Goal: Transaction & Acquisition: Purchase product/service

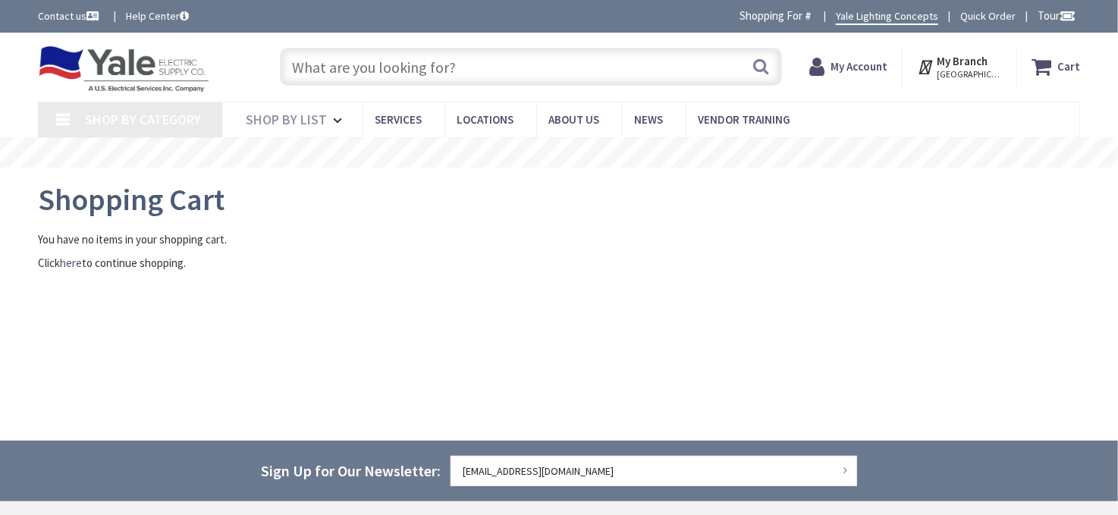
drag, startPoint x: 0, startPoint y: 0, endPoint x: 467, endPoint y: 74, distance: 472.4
click at [467, 74] on input "text" at bounding box center [531, 67] width 502 height 38
paste input "2x4 flat-panel LED"
type input "2x4 flat-panel LED"
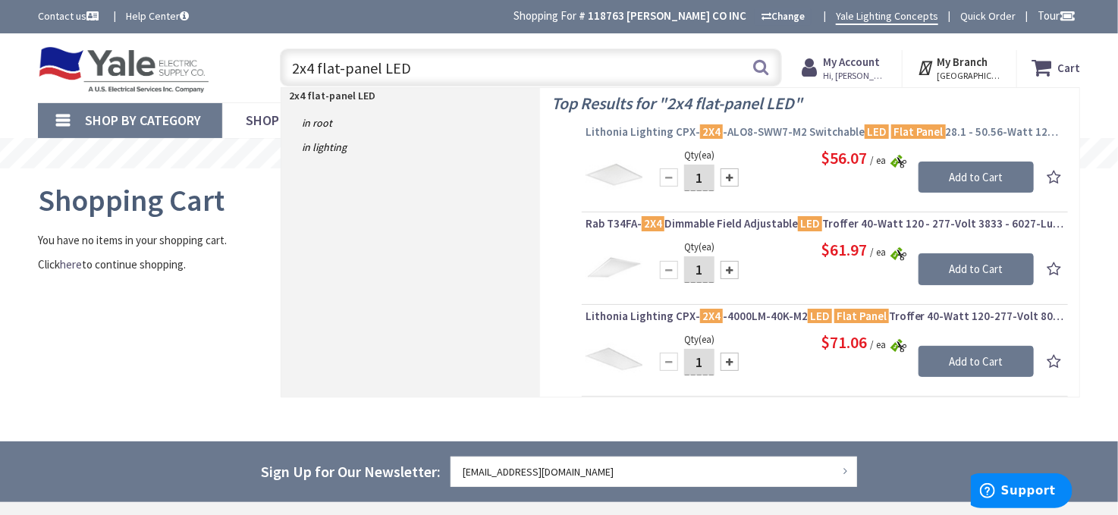
type input "[GEOGRAPHIC_DATA], [GEOGRAPHIC_DATA]"
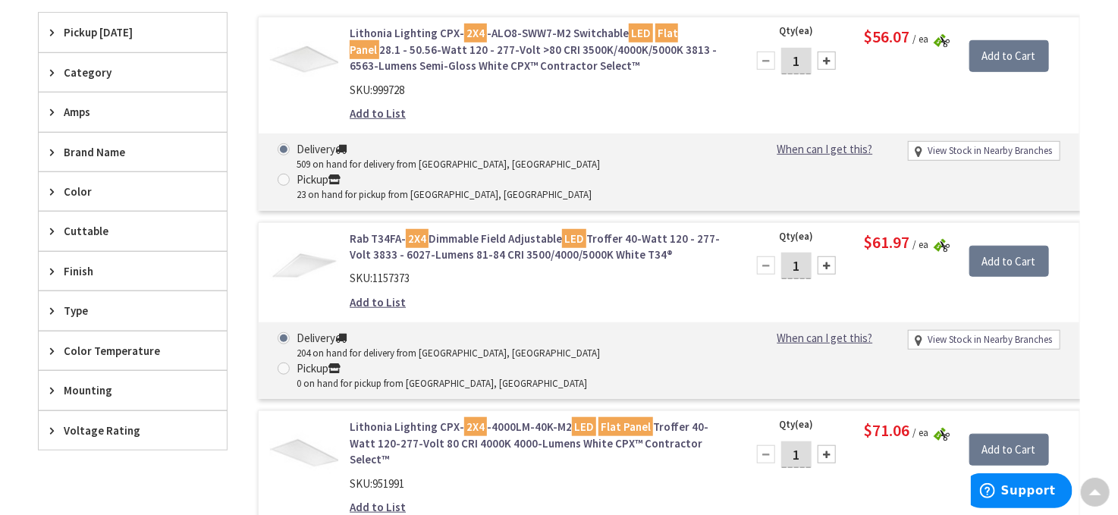
scroll to position [455, 0]
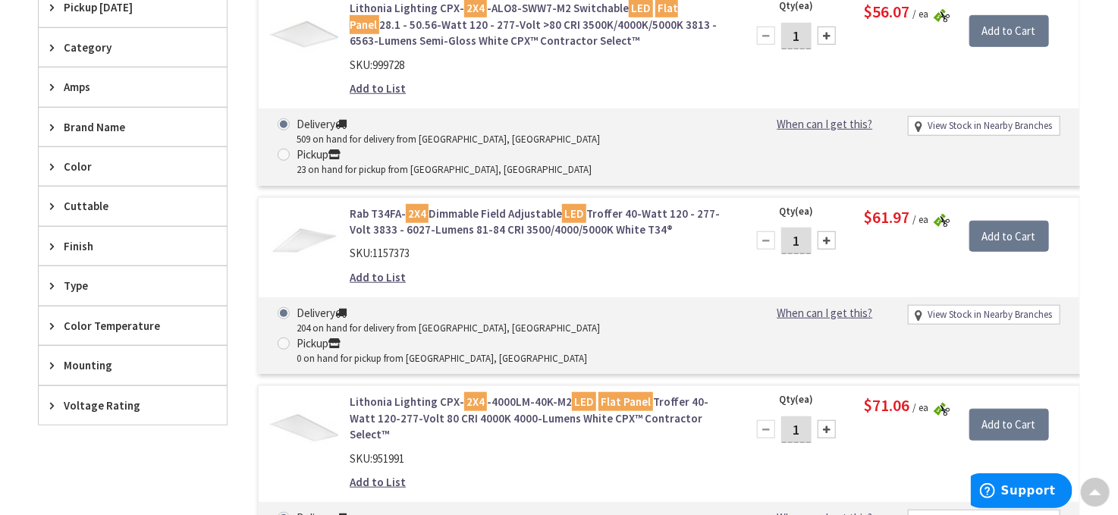
click at [625, 206] on link "Rab T34FA- 2X4 Dimmable Field Adjustable LED Troffer 40-Watt 120 - 277-Volt 383…" at bounding box center [538, 222] width 376 height 33
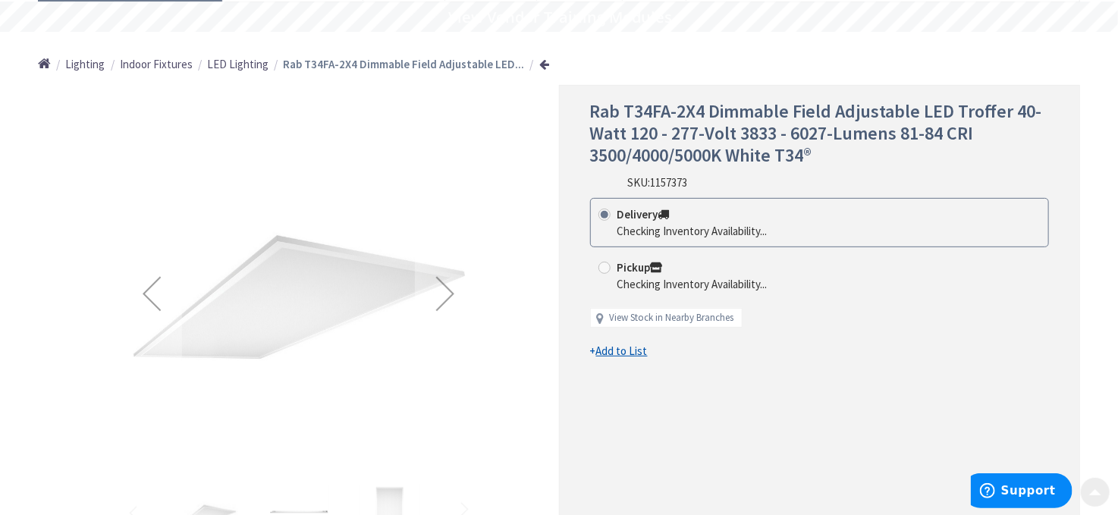
scroll to position [152, 0]
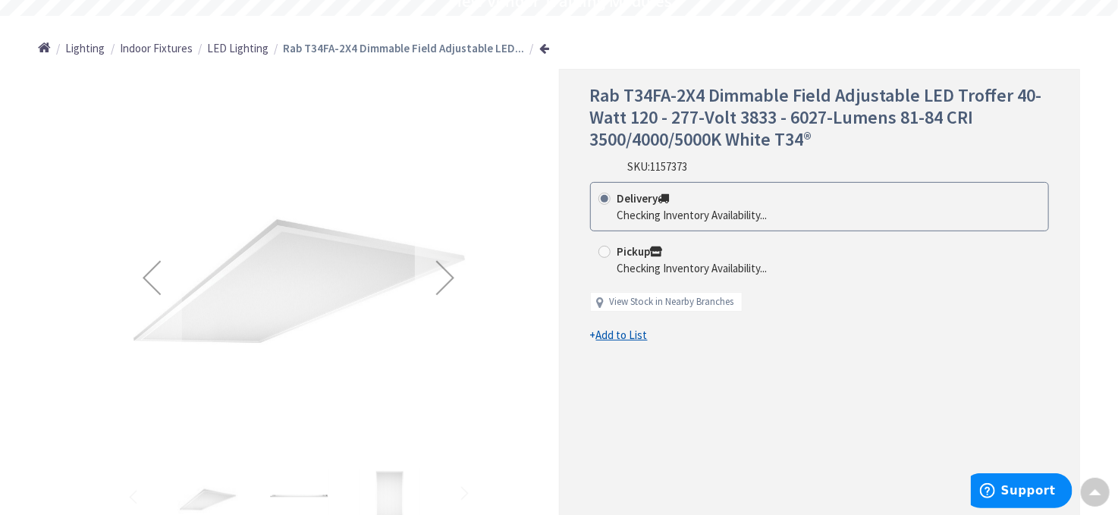
click at [454, 285] on div "Next" at bounding box center [445, 277] width 61 height 61
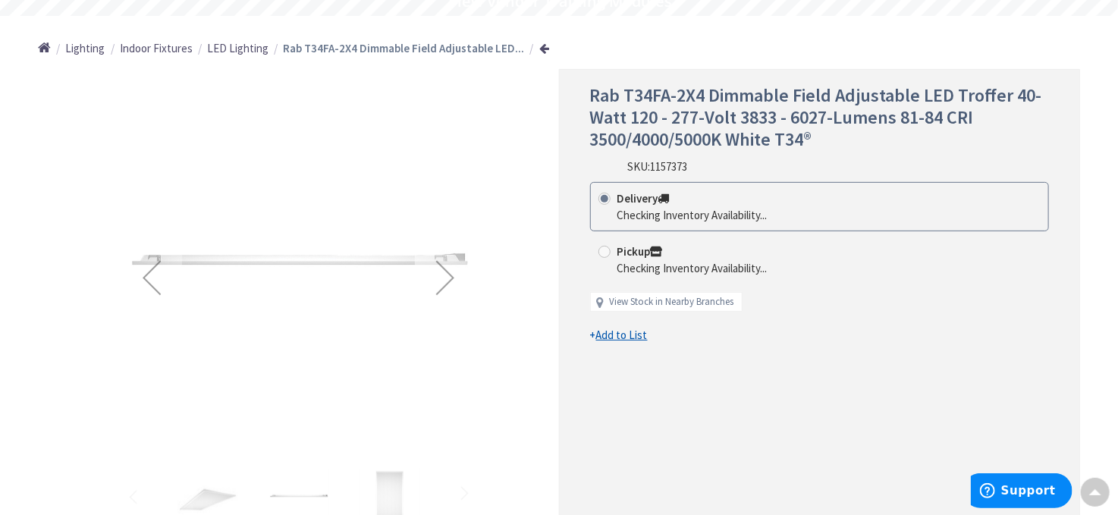
click at [454, 285] on div "Next" at bounding box center [445, 277] width 61 height 61
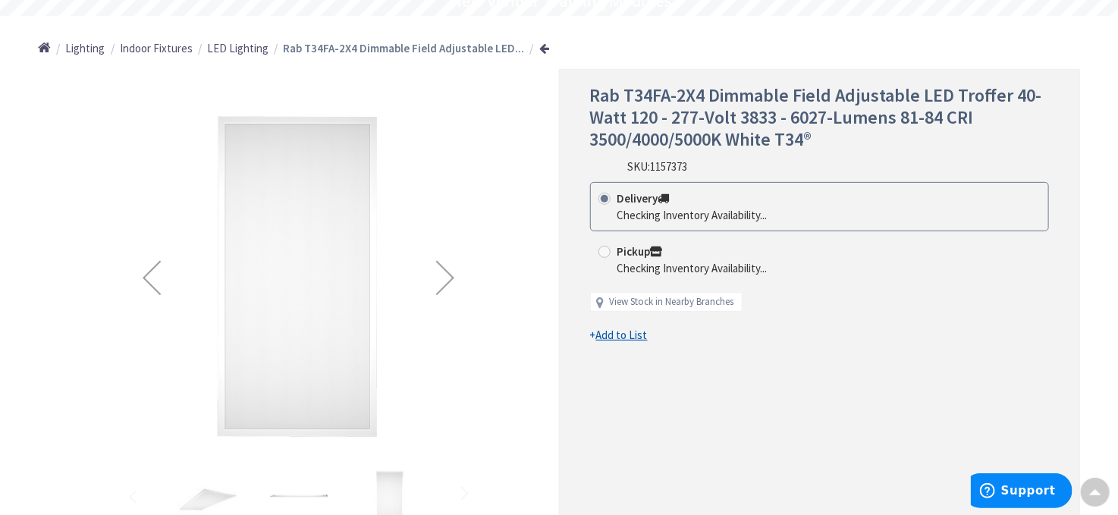
click at [454, 285] on div "Next" at bounding box center [445, 277] width 61 height 61
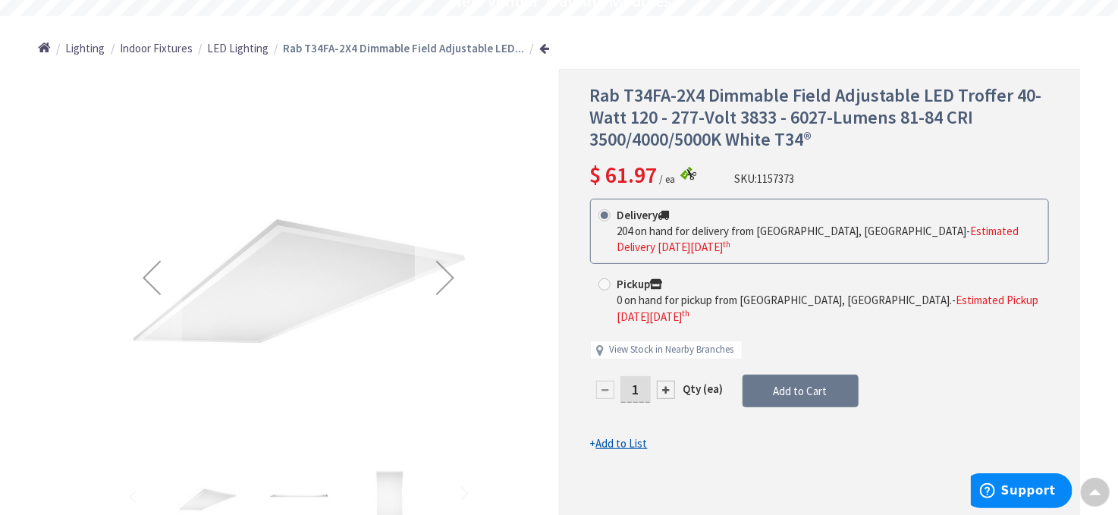
click at [454, 285] on div "Next" at bounding box center [445, 277] width 61 height 61
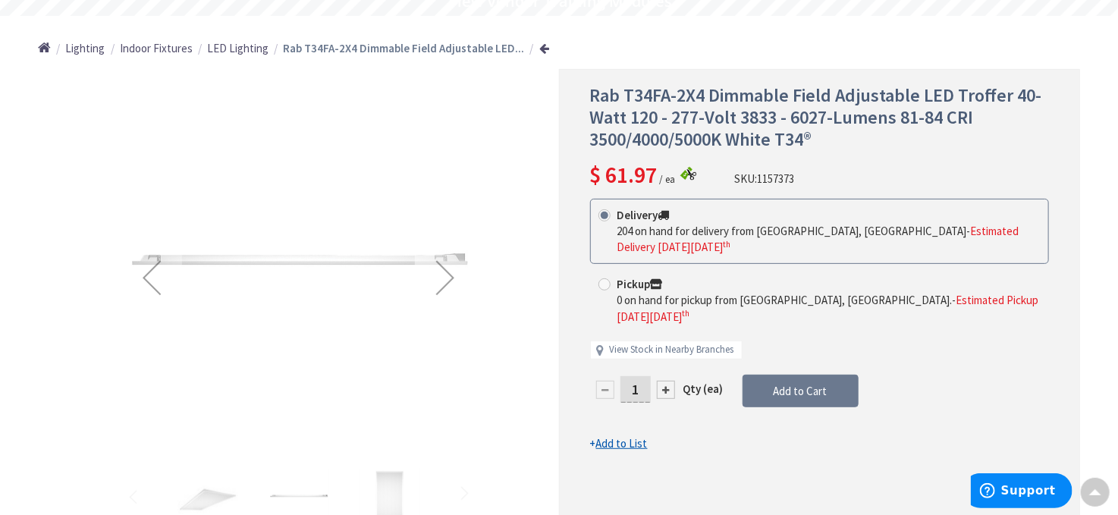
scroll to position [152, 0]
click at [454, 285] on div "Next" at bounding box center [445, 278] width 61 height 61
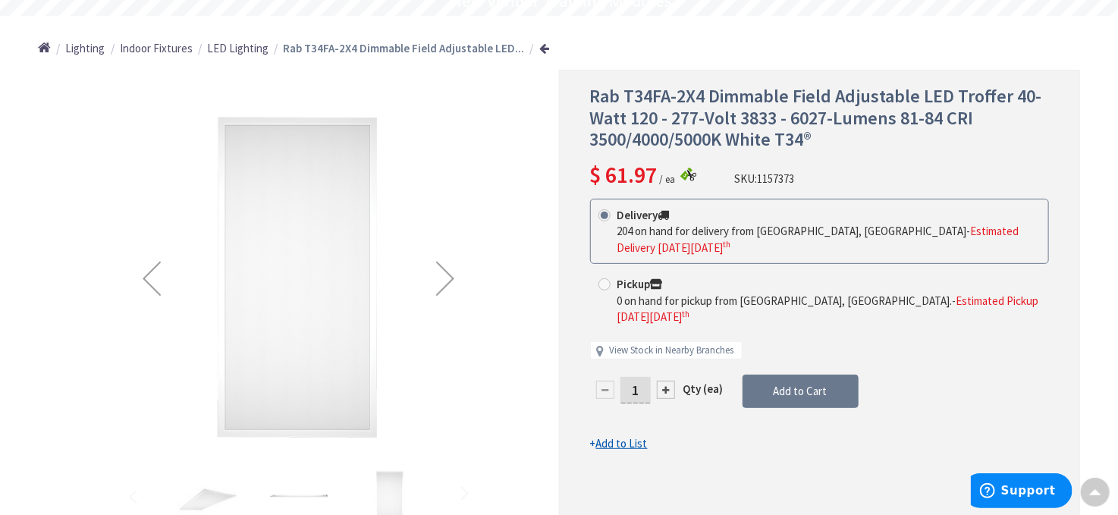
click at [454, 285] on div "Next" at bounding box center [445, 278] width 61 height 61
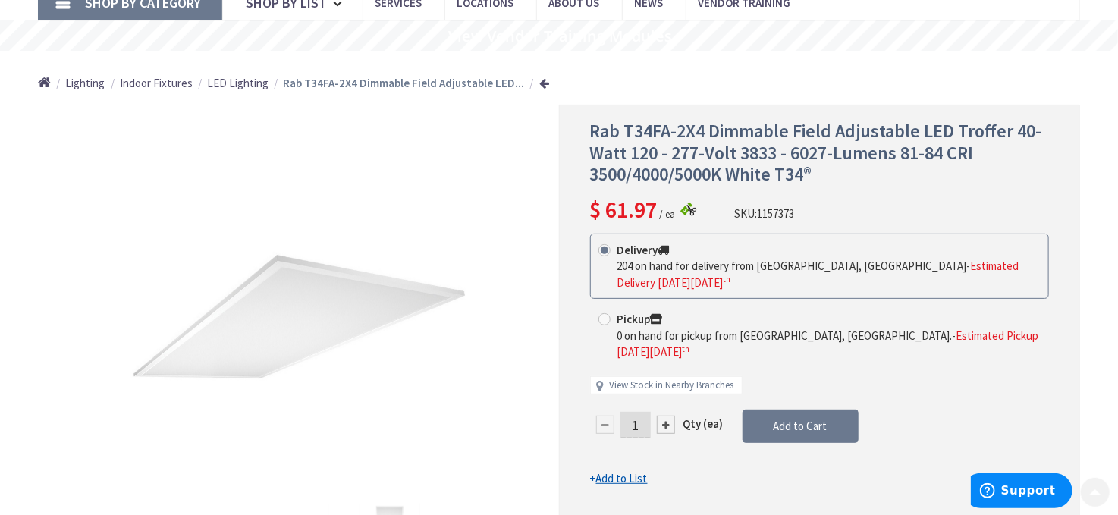
scroll to position [152, 0]
